Goal: Navigation & Orientation: Find specific page/section

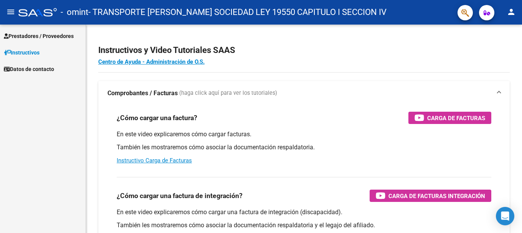
click at [34, 36] on span "Prestadores / Proveedores" at bounding box center [39, 36] width 70 height 8
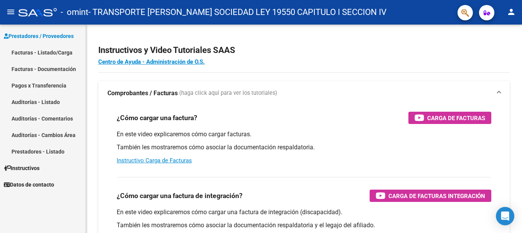
click at [37, 52] on link "Facturas - Listado/Carga" at bounding box center [43, 52] width 86 height 17
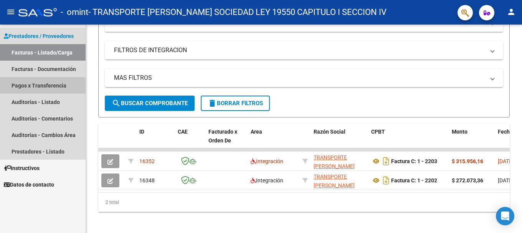
click at [31, 83] on link "Pagos x Transferencia" at bounding box center [43, 85] width 86 height 17
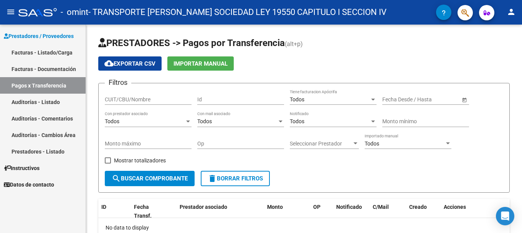
click at [42, 67] on link "Facturas - Documentación" at bounding box center [43, 69] width 86 height 17
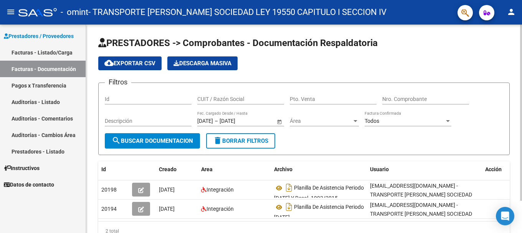
scroll to position [38, 0]
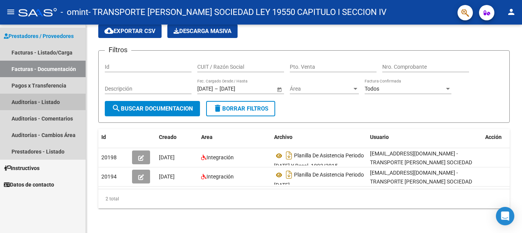
click at [47, 102] on link "Auditorías - Listado" at bounding box center [43, 102] width 86 height 17
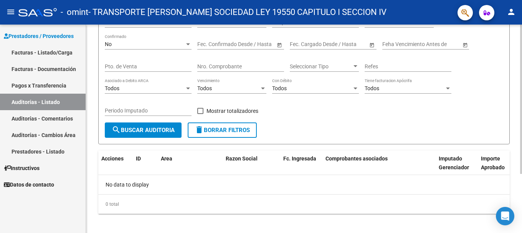
scroll to position [82, 0]
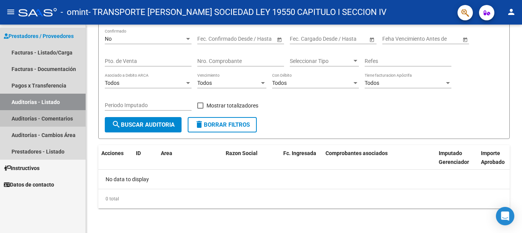
click at [44, 117] on link "Auditorías - Comentarios" at bounding box center [43, 118] width 86 height 17
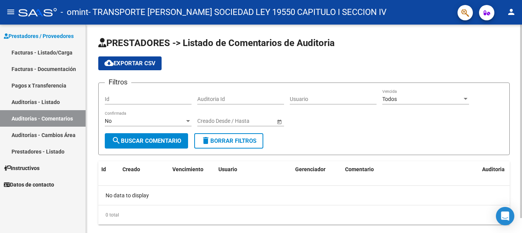
scroll to position [16, 0]
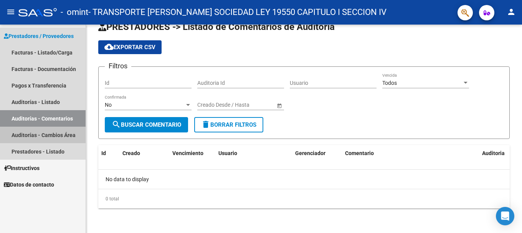
click at [17, 131] on link "Auditorías - Cambios Área" at bounding box center [43, 135] width 86 height 17
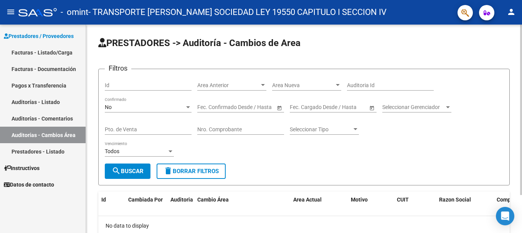
scroll to position [46, 0]
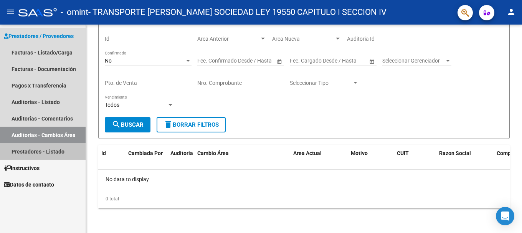
click at [34, 147] on link "Prestadores - Listado" at bounding box center [43, 151] width 86 height 17
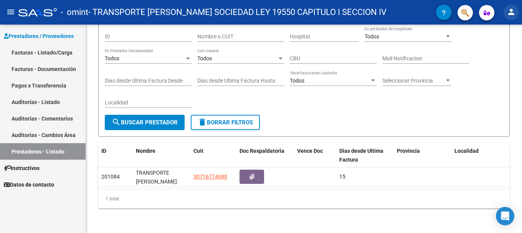
click at [509, 11] on mat-icon "person" at bounding box center [511, 11] width 9 height 9
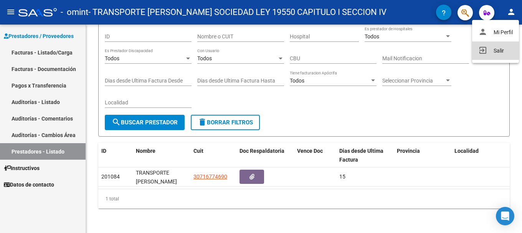
click at [494, 52] on button "exit_to_app Salir" at bounding box center [495, 50] width 47 height 18
